Goal: Task Accomplishment & Management: Use online tool/utility

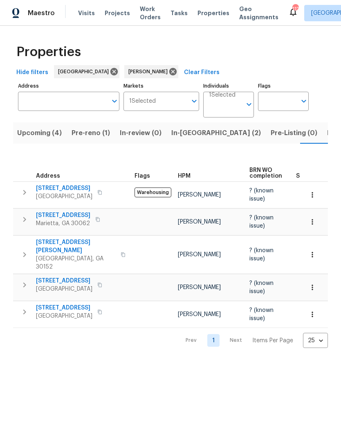
scroll to position [0, 14]
click at [168, 134] on span "In-reno (2)" at bounding box center [204, 132] width 90 height 11
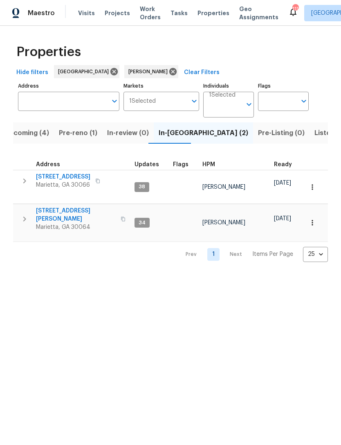
scroll to position [7, 0]
click at [68, 173] on span "692 Suholden Cir" at bounding box center [63, 177] width 54 height 8
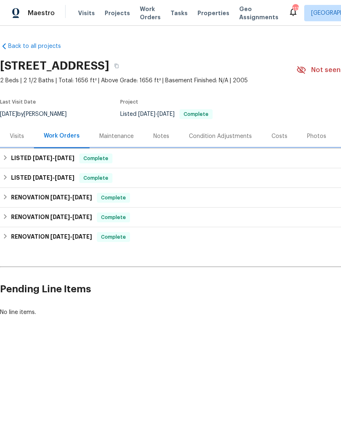
click at [154, 159] on div "LISTED 6/16/25 - 6/26/25 Complete" at bounding box center [230, 158] width 457 height 10
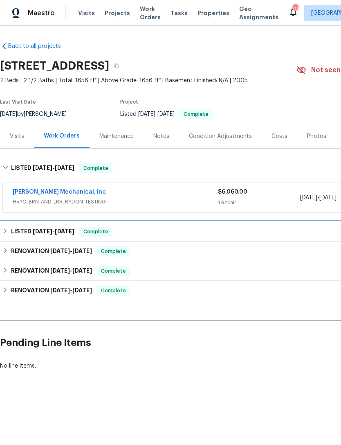
click at [154, 227] on div "LISTED 5/30/25 - 5/30/25 Complete" at bounding box center [230, 232] width 457 height 10
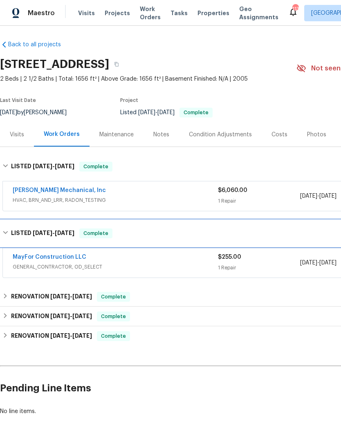
scroll to position [1, 0]
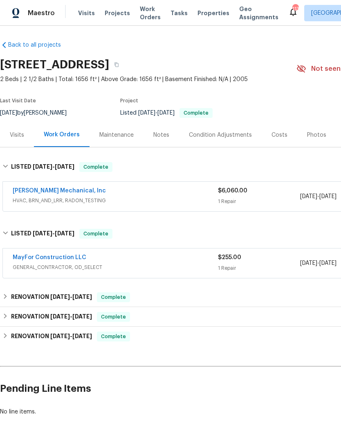
click at [72, 259] on link "MayFor Construction LLC" at bounding box center [50, 257] width 74 height 6
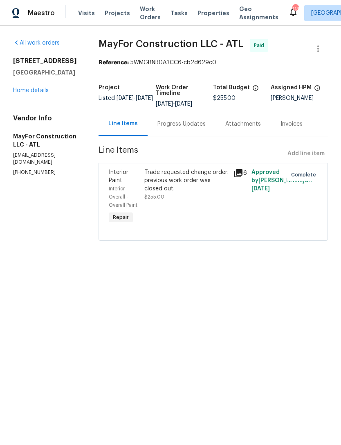
click at [45, 89] on link "Home details" at bounding box center [31, 91] width 36 height 6
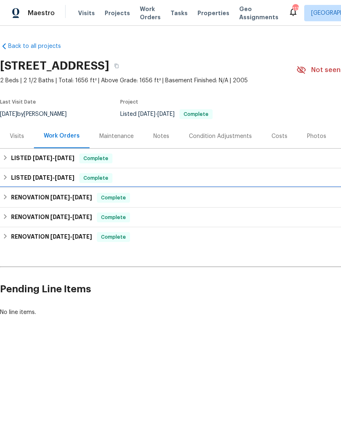
click at [63, 204] on div "RENOVATION [DATE] - [DATE] Complete" at bounding box center [231, 198] width 462 height 20
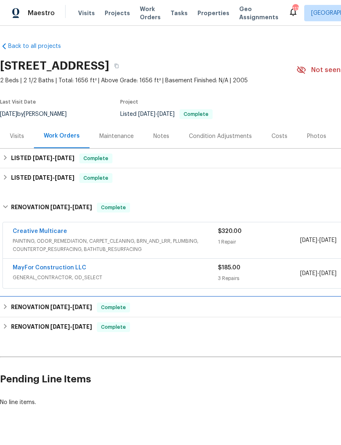
click at [171, 308] on div "RENOVATION [DATE] - [DATE] Complete" at bounding box center [230, 307] width 457 height 10
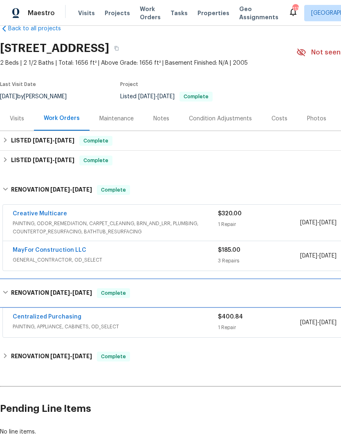
scroll to position [18, 0]
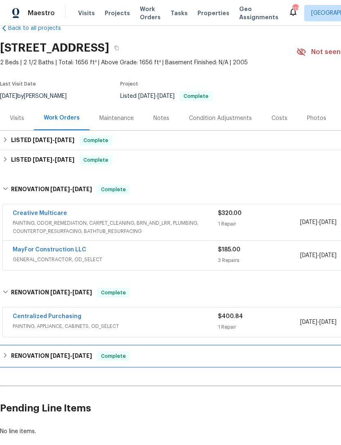
click at [186, 358] on div "RENOVATION [DATE] - [DATE] Complete" at bounding box center [230, 356] width 457 height 10
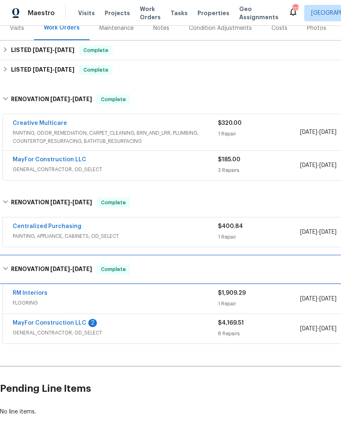
scroll to position [108, 0]
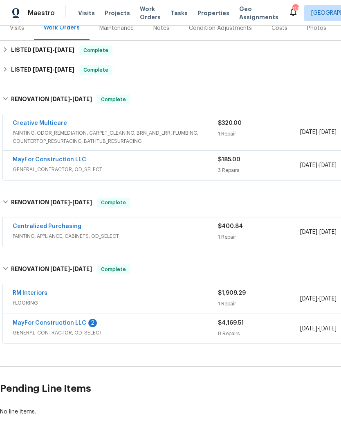
click at [60, 324] on link "MayFor Construction LLC" at bounding box center [50, 323] width 74 height 6
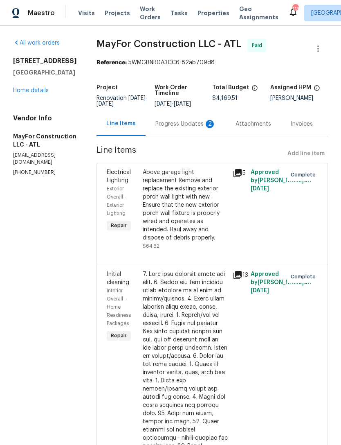
click at [186, 125] on div "Progress Updates 2" at bounding box center [185, 124] width 61 height 8
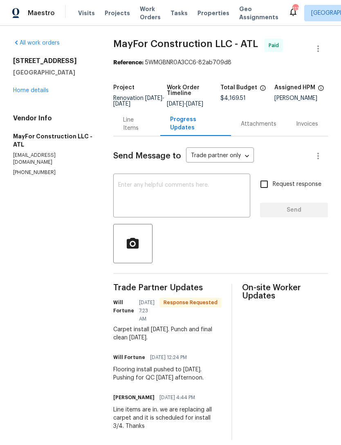
click at [41, 91] on link "Home details" at bounding box center [31, 91] width 36 height 6
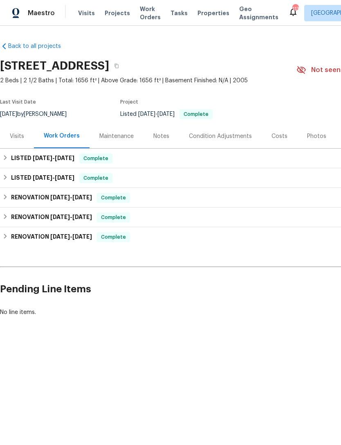
click at [268, 134] on div "Costs" at bounding box center [280, 136] width 36 height 24
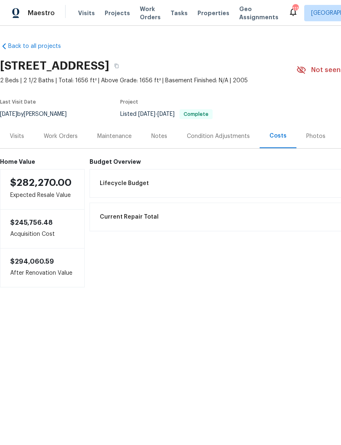
click at [20, 137] on div "Visits" at bounding box center [17, 136] width 14 height 8
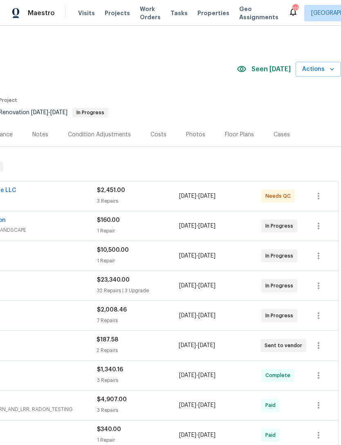
scroll to position [0, 121]
click at [154, 138] on div "Costs" at bounding box center [159, 135] width 16 height 8
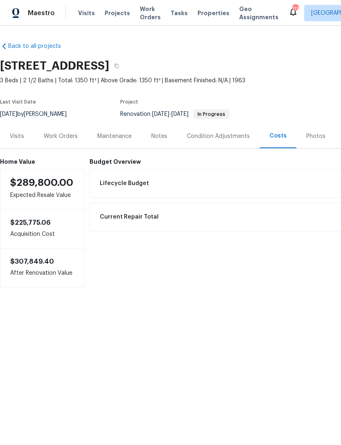
click at [15, 137] on div "Visits" at bounding box center [17, 136] width 14 height 8
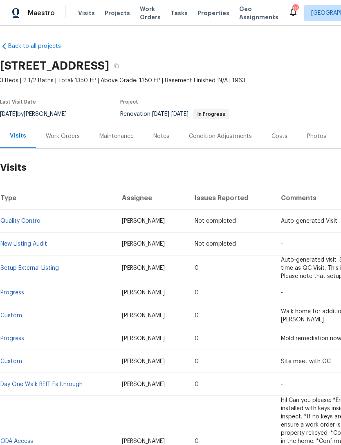
click at [61, 133] on div "Work Orders" at bounding box center [63, 136] width 34 height 8
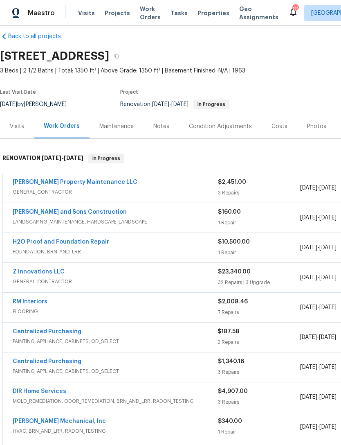
scroll to position [10, 0]
click at [160, 128] on div "Notes" at bounding box center [161, 126] width 16 height 8
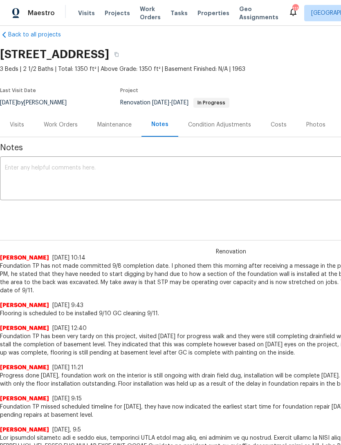
scroll to position [11, 0]
click at [61, 123] on div "Work Orders" at bounding box center [61, 125] width 34 height 8
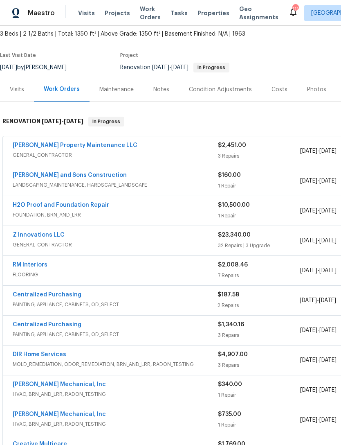
scroll to position [48, 0]
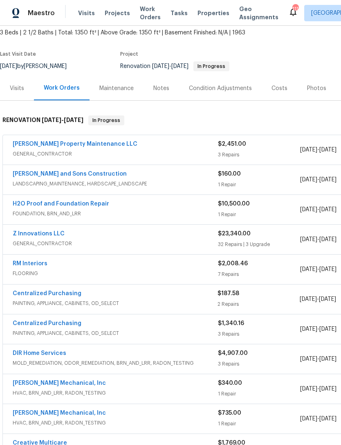
click at [164, 93] on div "Notes" at bounding box center [162, 88] width 36 height 24
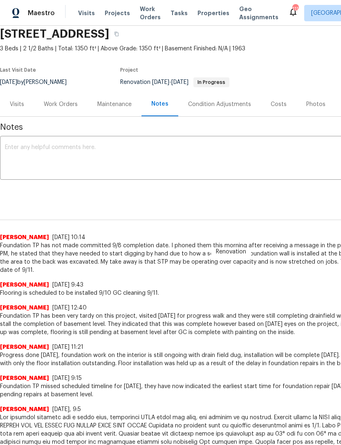
scroll to position [32, 0]
click at [19, 106] on div "Visits" at bounding box center [17, 105] width 14 height 8
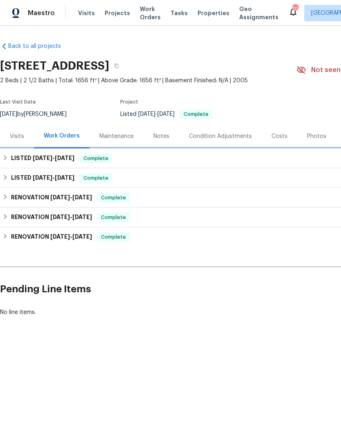
click at [154, 158] on div "LISTED [DATE] - [DATE] Complete" at bounding box center [230, 158] width 457 height 10
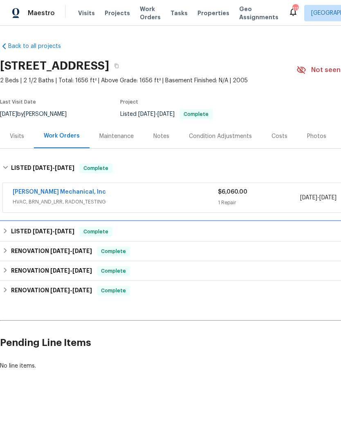
click at [160, 233] on div "LISTED [DATE] - [DATE] Complete" at bounding box center [230, 232] width 457 height 10
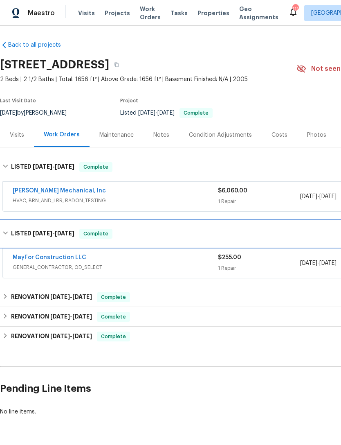
scroll to position [1, 0]
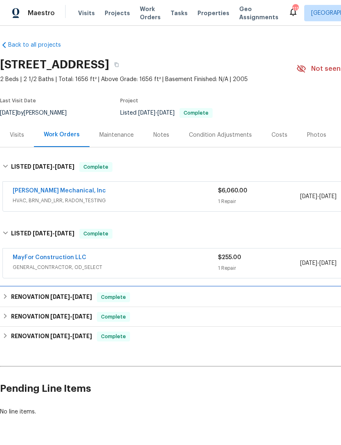
click at [171, 295] on div "RENOVATION 3/13/25 - 3/14/25 Complete" at bounding box center [230, 297] width 457 height 10
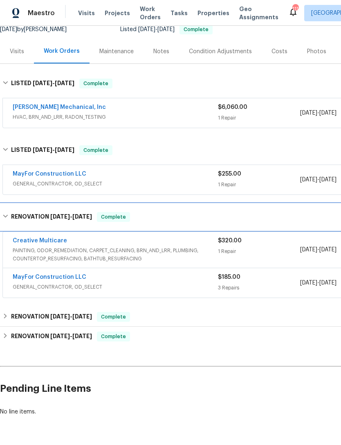
scroll to position [85, 0]
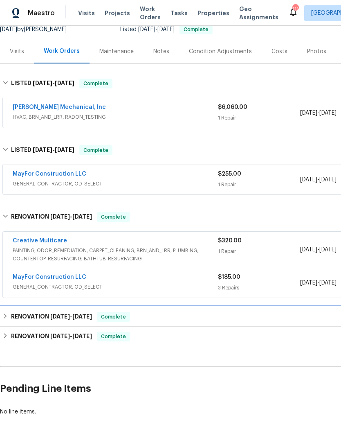
click at [177, 317] on div "RENOVATION 3/11/25 - 3/11/25 Complete" at bounding box center [230, 317] width 457 height 10
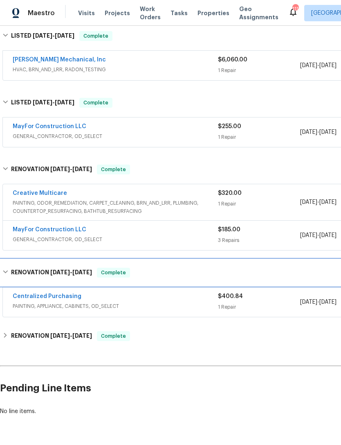
scroll to position [132, 0]
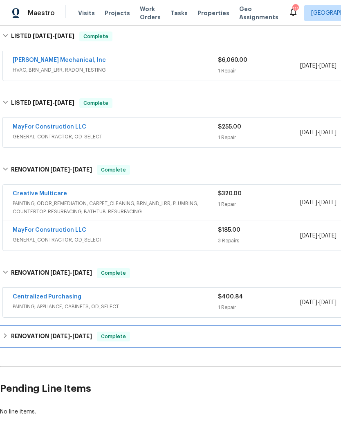
click at [183, 338] on div "RENOVATION 2/25/25 - 3/4/25 Complete" at bounding box center [230, 336] width 457 height 10
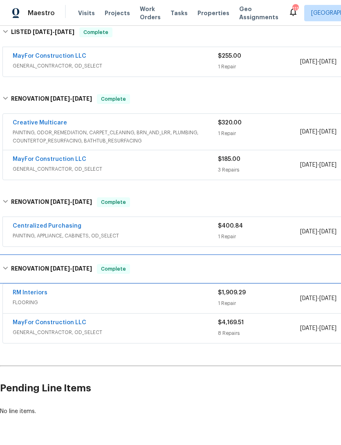
scroll to position [202, 0]
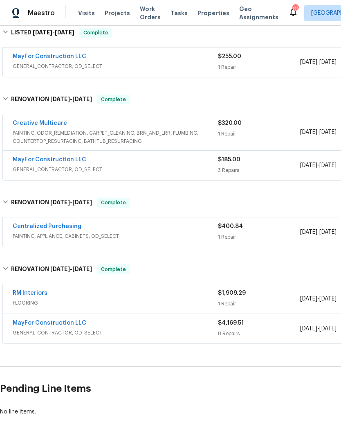
click at [195, 329] on span "GENERAL_CONTRACTOR, OD_SELECT" at bounding box center [115, 333] width 205 height 8
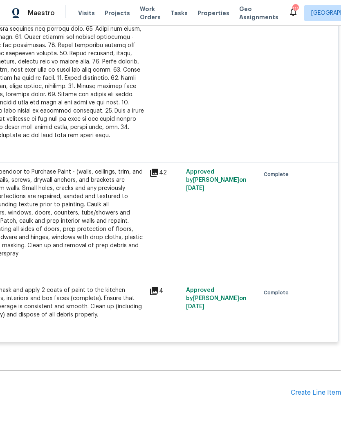
scroll to position [959, 121]
click at [308, 389] on div "Create Line Item" at bounding box center [316, 393] width 50 height 8
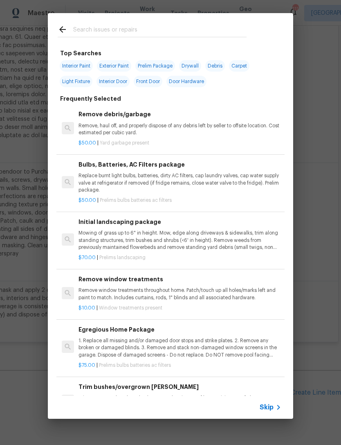
click at [159, 32] on input "text" at bounding box center [159, 31] width 173 height 12
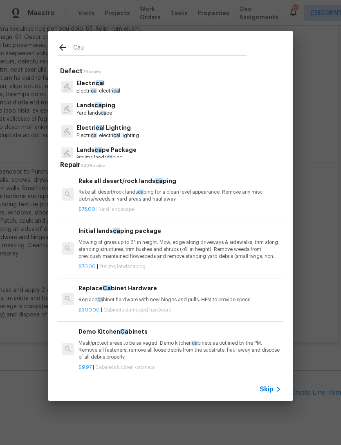
type input "Caul"
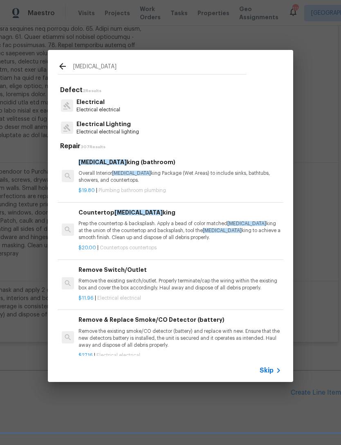
click at [173, 172] on p "Overall Interior Caul king Package (Wet Areas) to include sinks, bathtubs, show…" at bounding box center [180, 177] width 203 height 14
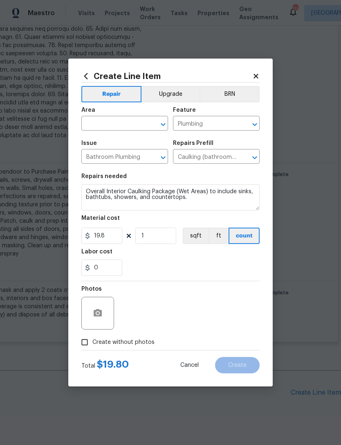
click at [120, 124] on input "text" at bounding box center [113, 124] width 64 height 13
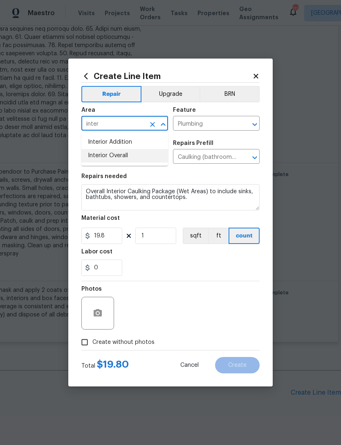
click at [127, 156] on li "Interior Overall" at bounding box center [124, 156] width 87 height 14
type input "Interior Overall"
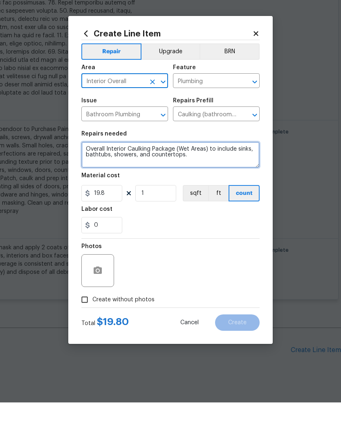
click at [86, 184] on textarea "Overall Interior Caulking Package (Wet Areas) to include sinks, bathtubs, showe…" at bounding box center [170, 197] width 178 height 26
click at [101, 184] on textarea "Overall Interior Caulking Package (Wet Areas) to include sinks, bathtubs, showe…" at bounding box center [170, 197] width 178 height 26
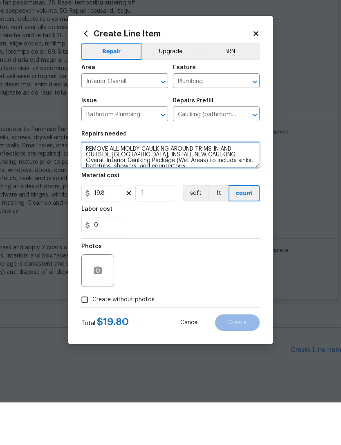
type textarea "REMOVE ALL MOLDY CAULKING AROUND TRIMS IN AND OUTSIDE BATH TUB, INSTALL NEW CAU…"
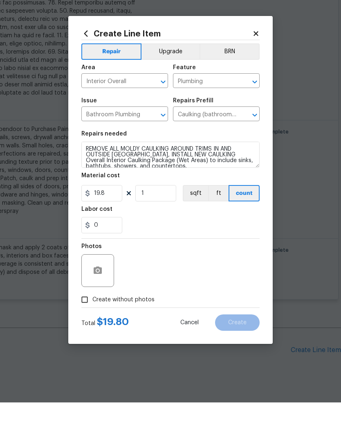
click at [212, 281] on div "Photos" at bounding box center [170, 307] width 178 height 53
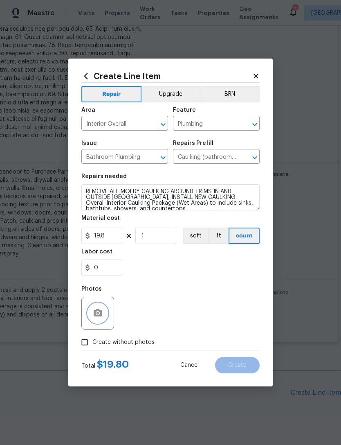
click at [101, 316] on icon "button" at bounding box center [98, 312] width 8 height 7
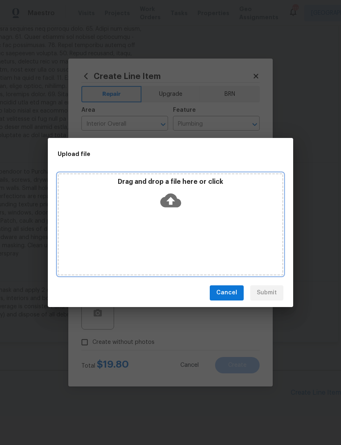
click at [198, 207] on div "Drag and drop a file here or click" at bounding box center [170, 195] width 223 height 35
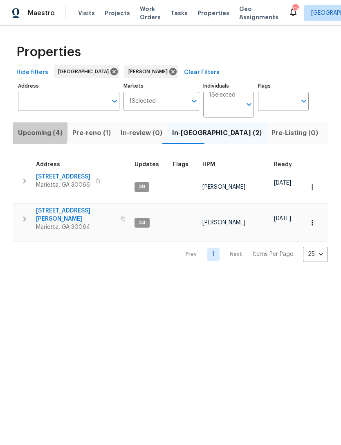
click at [38, 133] on span "Upcoming (4)" at bounding box center [40, 132] width 45 height 11
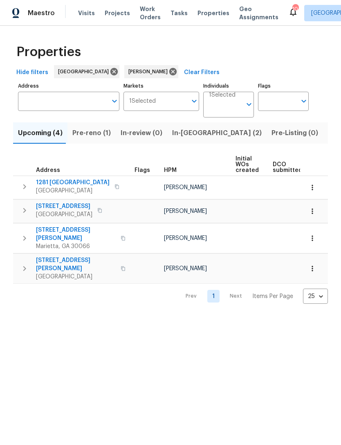
click at [87, 136] on span "Pre-reno (1)" at bounding box center [91, 132] width 38 height 11
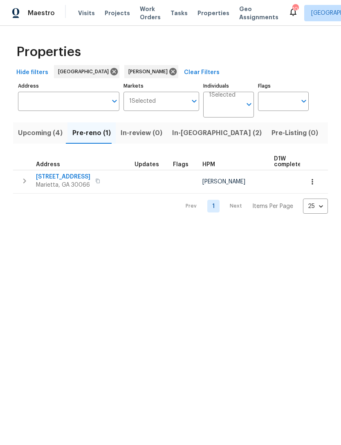
click at [186, 133] on span "In-[GEOGRAPHIC_DATA] (2)" at bounding box center [217, 132] width 90 height 11
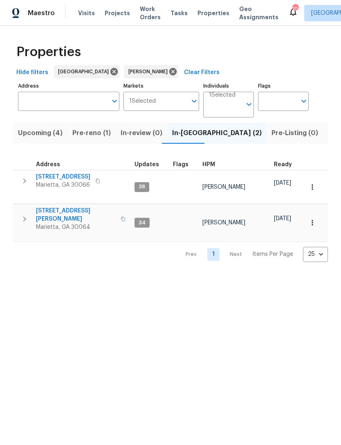
scroll to position [7, 0]
click at [54, 207] on span "[STREET_ADDRESS][PERSON_NAME]" at bounding box center [76, 215] width 80 height 16
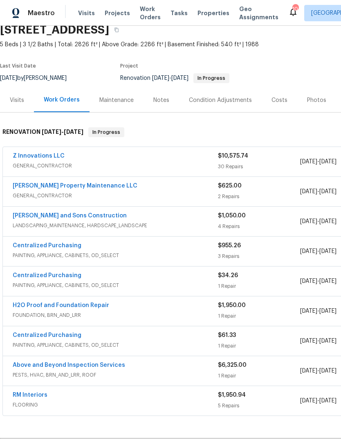
scroll to position [36, 0]
